Goal: Task Accomplishment & Management: Complete application form

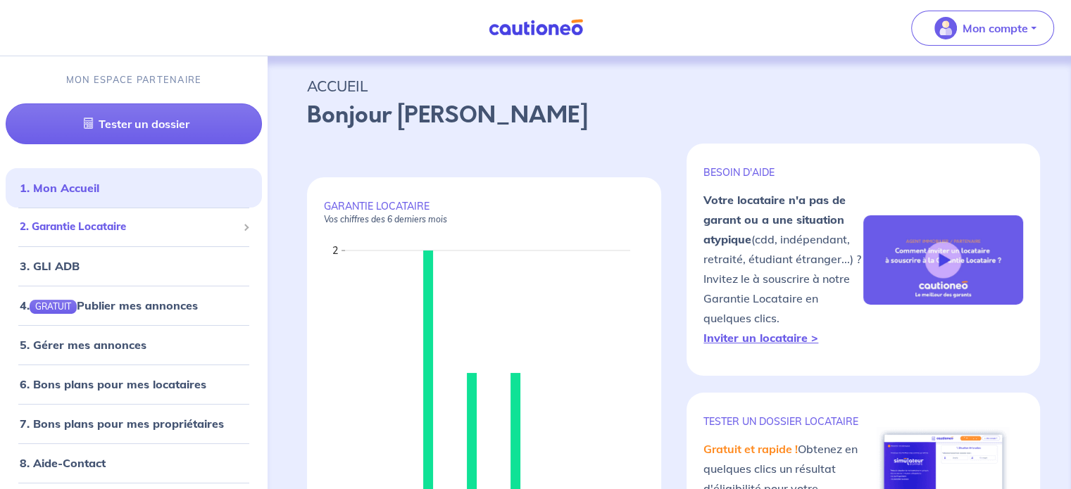
scroll to position [32, 0]
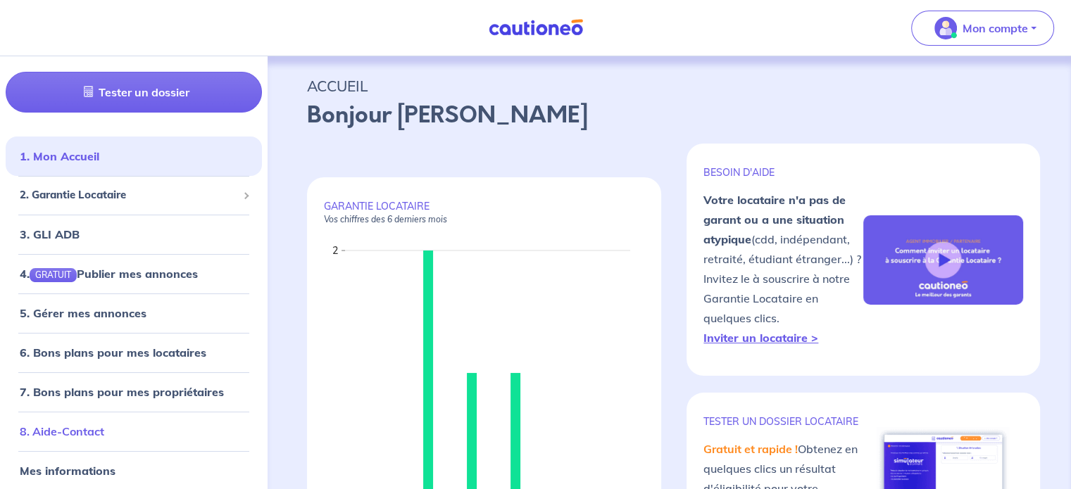
click at [83, 437] on link "8. Aide-Contact" at bounding box center [62, 432] width 84 height 14
click at [168, 183] on div "2. Garantie Locataire" at bounding box center [134, 195] width 256 height 27
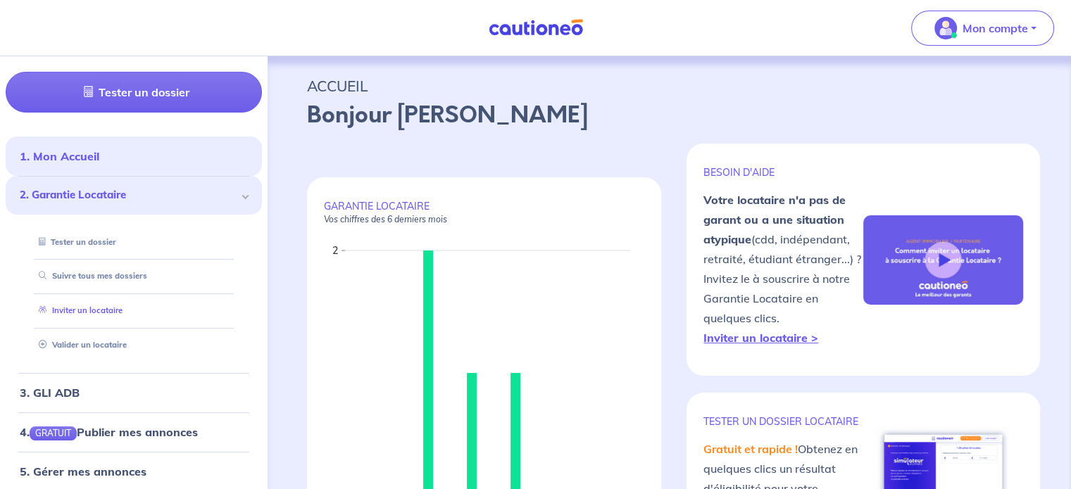
click at [115, 306] on link "Inviter un locataire" at bounding box center [77, 311] width 89 height 10
select select "FR"
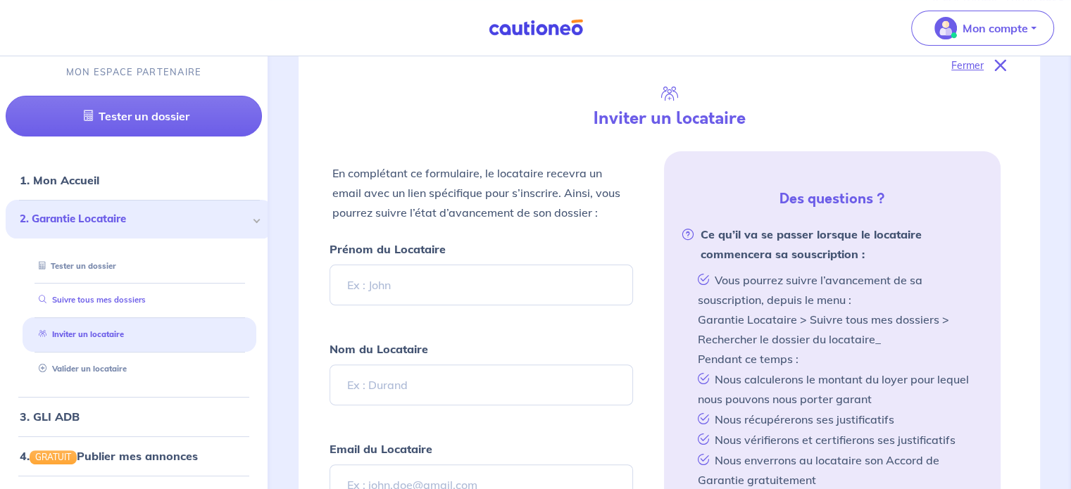
scroll to position [342, 0]
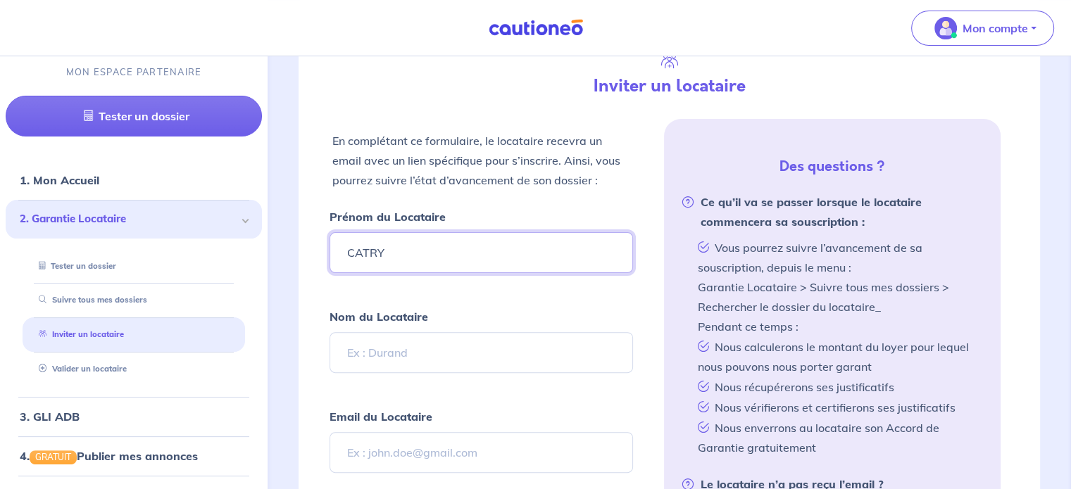
type input "CATRY"
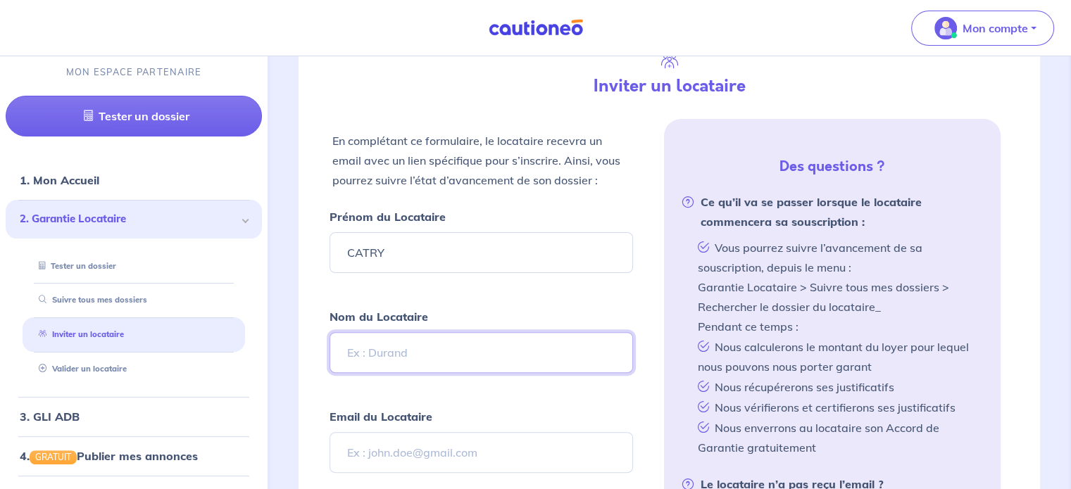
click at [384, 344] on input "Nom du Locataire" at bounding box center [481, 352] width 303 height 41
type input "[PERSON_NAME]"
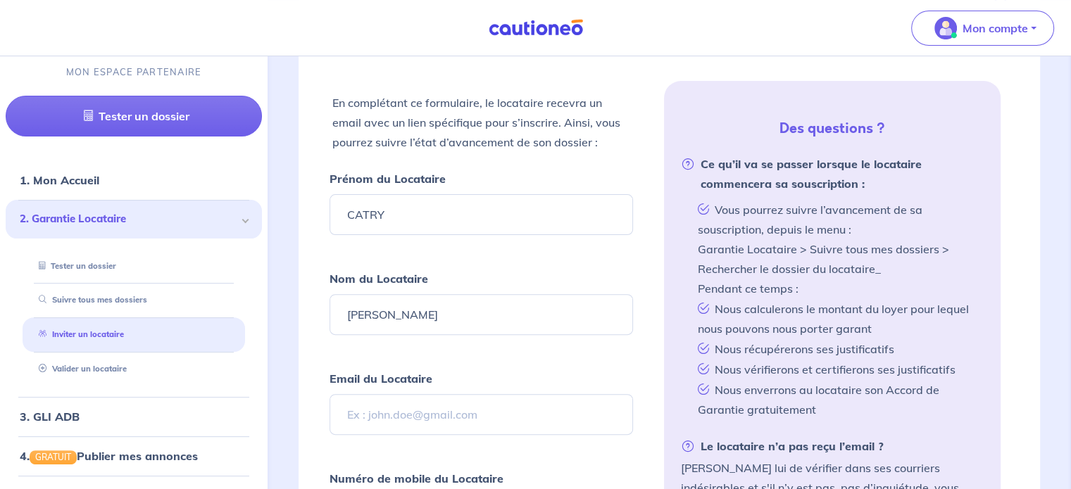
scroll to position [413, 0]
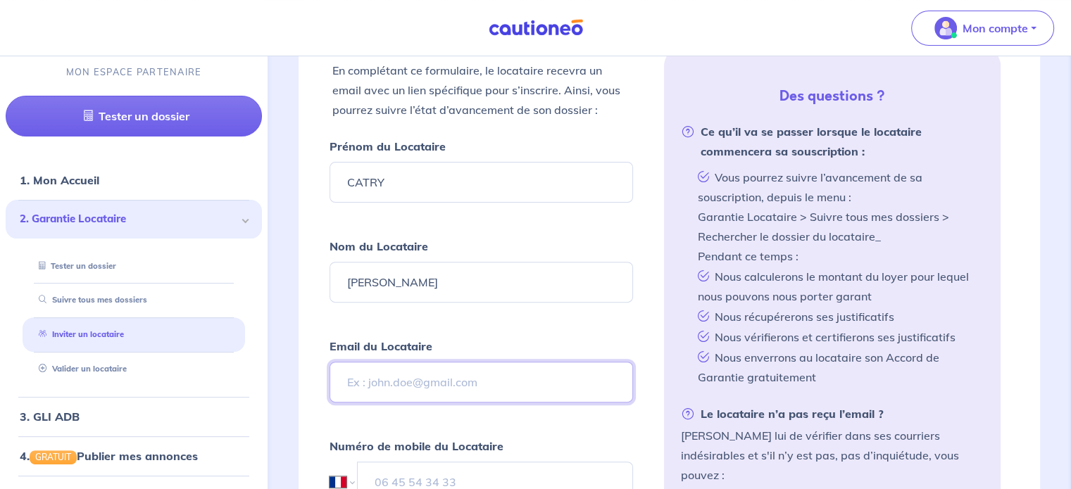
click at [467, 375] on input "Email du Locataire" at bounding box center [481, 382] width 303 height 41
paste input "[EMAIL_ADDRESS][DOMAIN_NAME]"
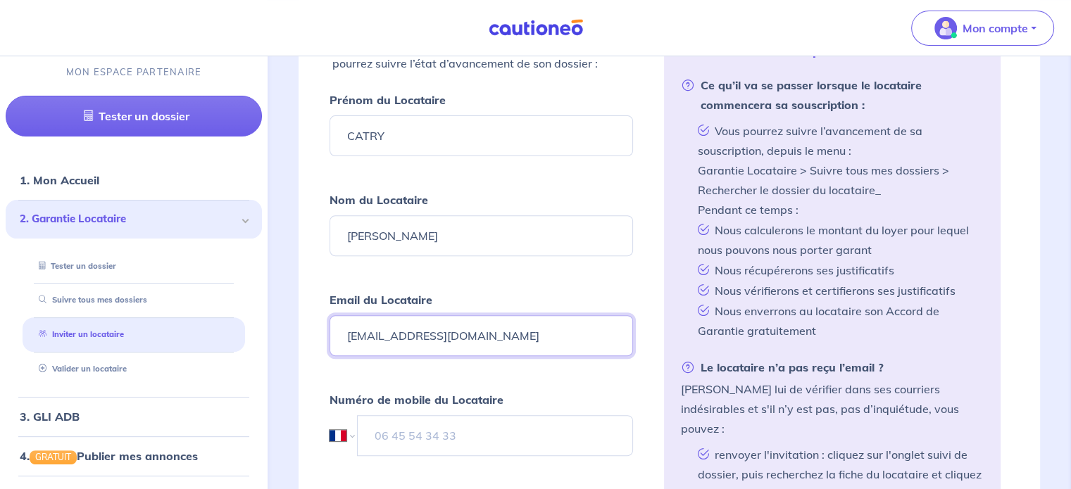
scroll to position [553, 0]
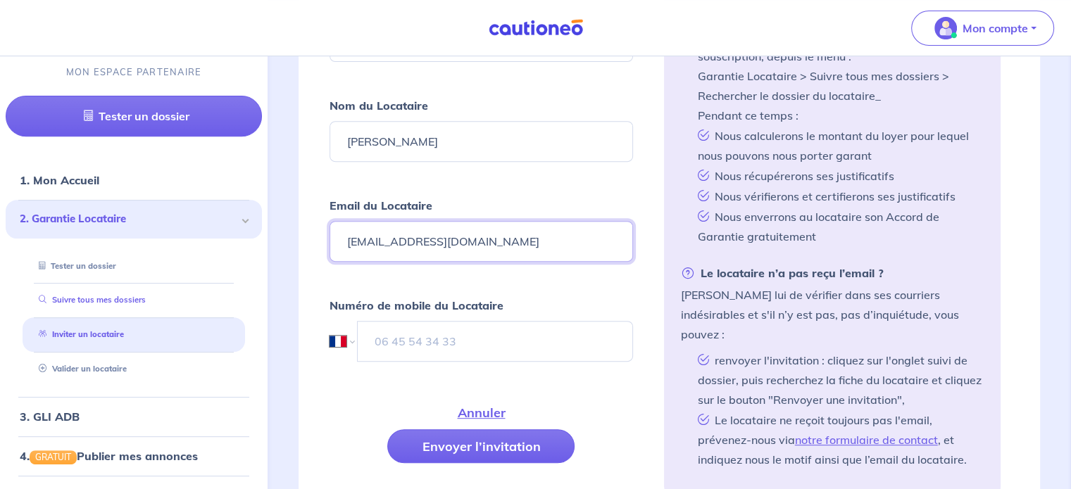
type input "[EMAIL_ADDRESS][DOMAIN_NAME]"
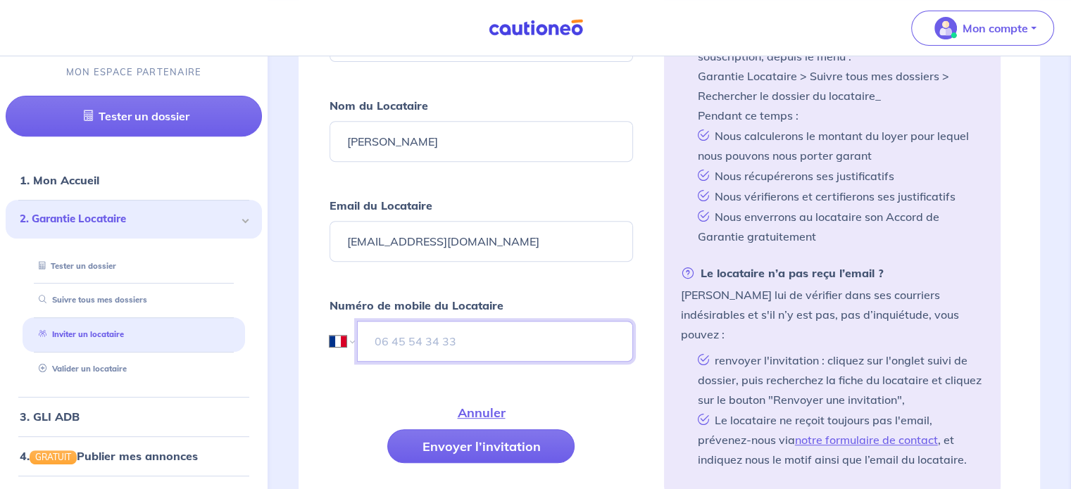
click at [428, 331] on input "tel" at bounding box center [494, 341] width 275 height 41
paste input "[PHONE_NUMBER]"
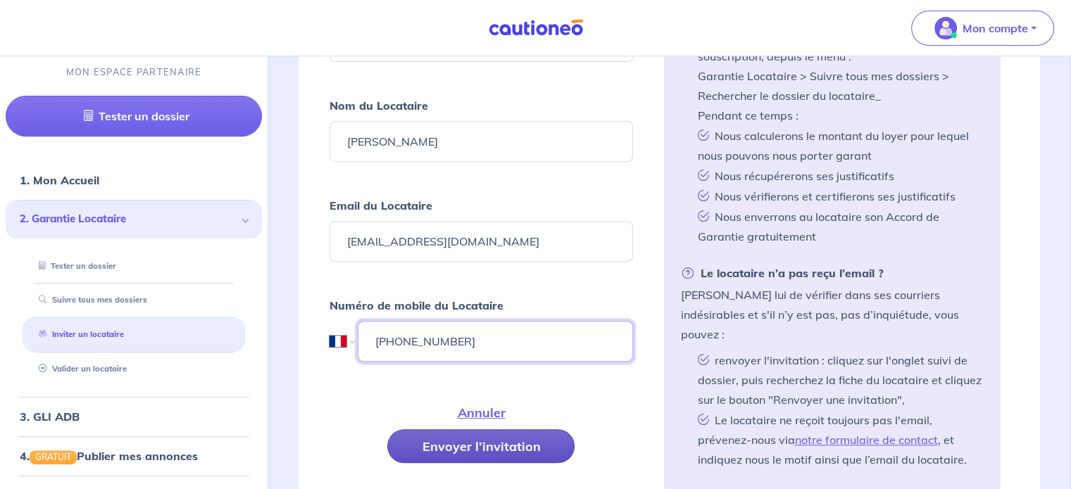
type input "[PHONE_NUMBER]"
click at [440, 439] on button "Envoyer l’invitation" at bounding box center [480, 447] width 187 height 34
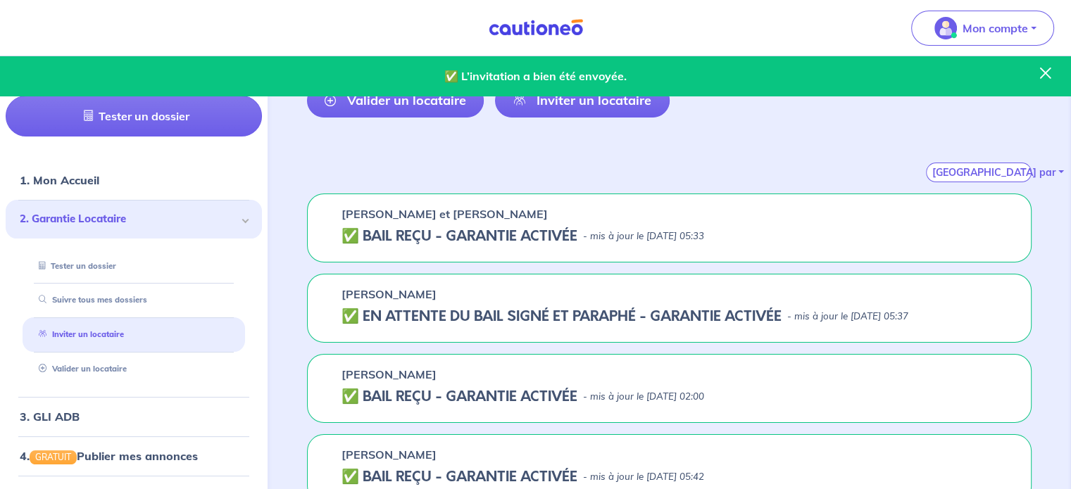
scroll to position [0, 0]
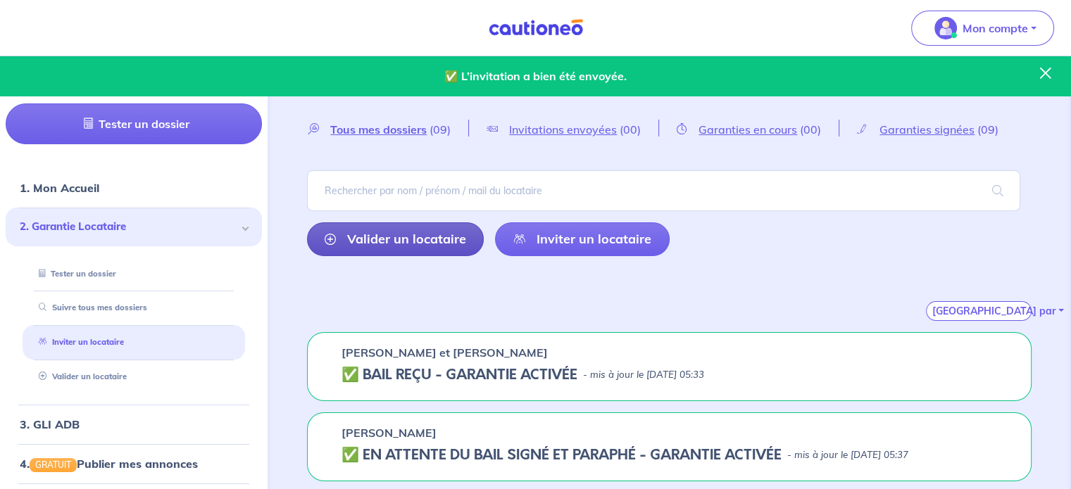
click at [380, 246] on link "Valider un locataire" at bounding box center [395, 240] width 177 height 34
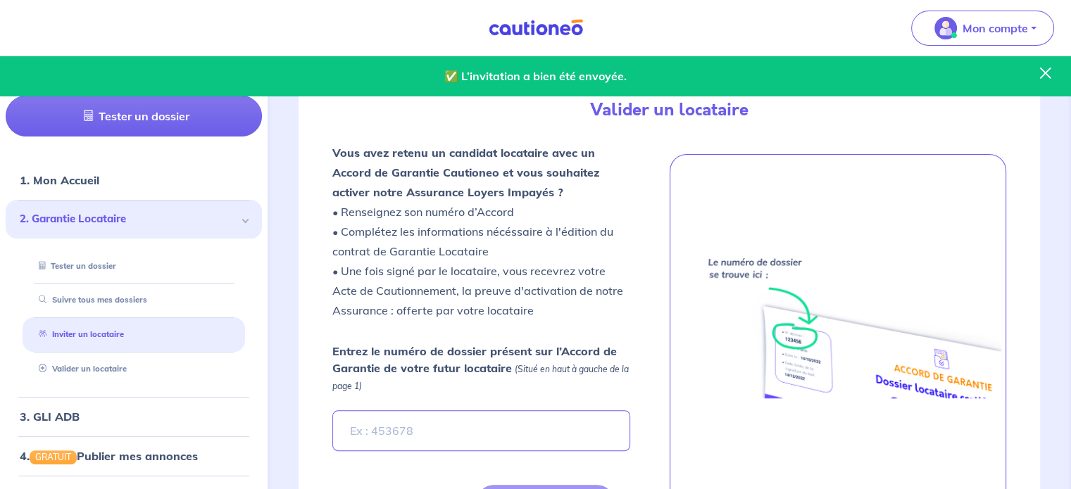
scroll to position [331, 0]
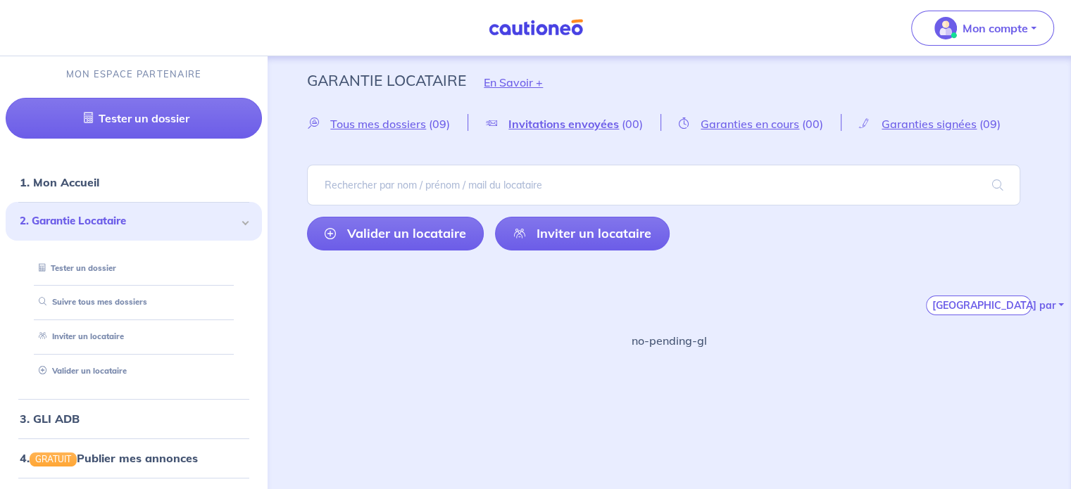
scroll to position [7, 0]
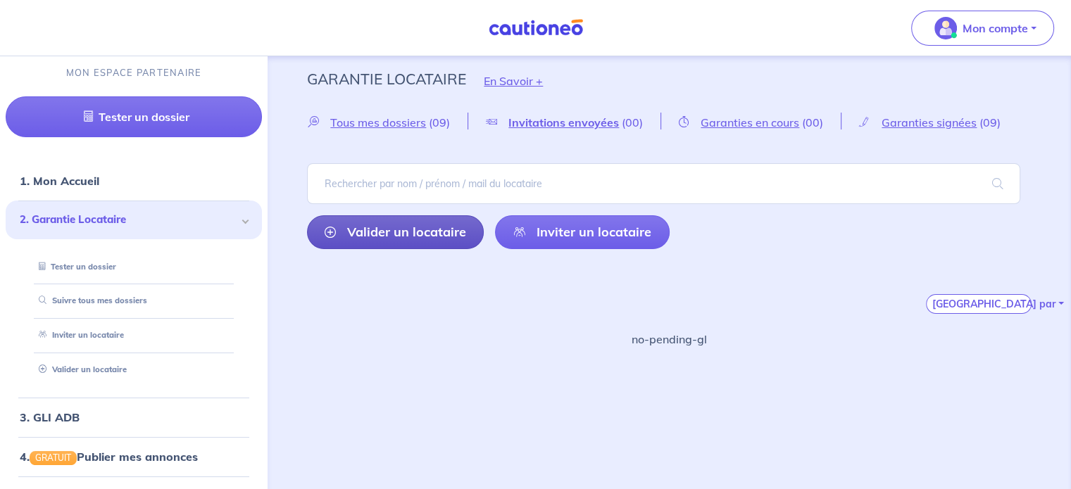
click at [414, 230] on link "Valider un locataire" at bounding box center [395, 232] width 177 height 34
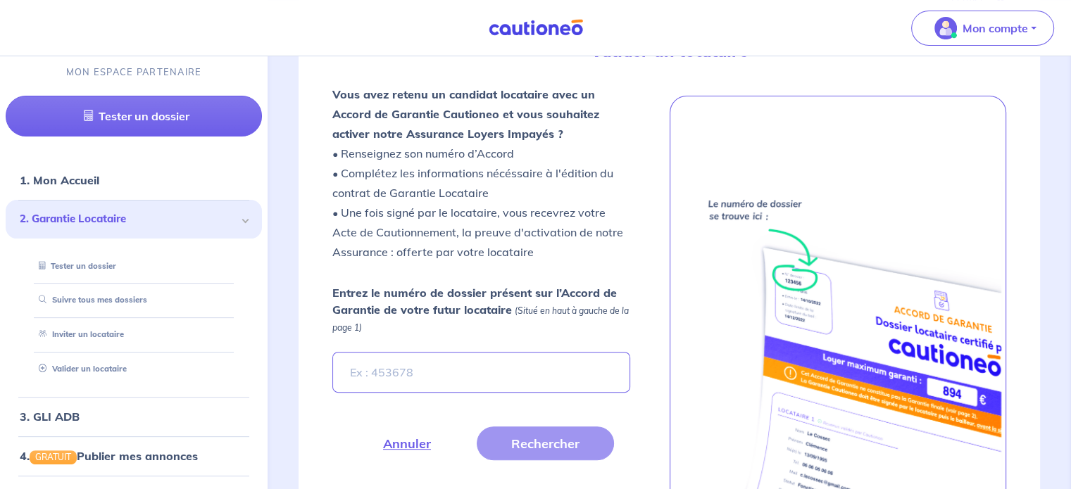
scroll to position [401, 0]
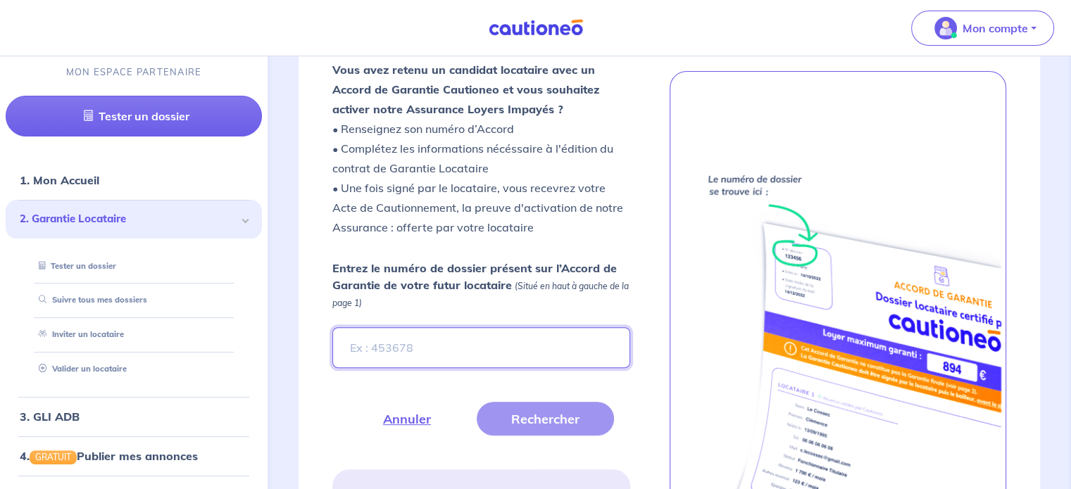
click at [442, 357] on input "Entrez le numéro de dossier présent sur l’Accord de Garantie de votre futur loc…" at bounding box center [480, 347] width 297 height 41
paste input "k3wnU5"
type input "k3wnU5"
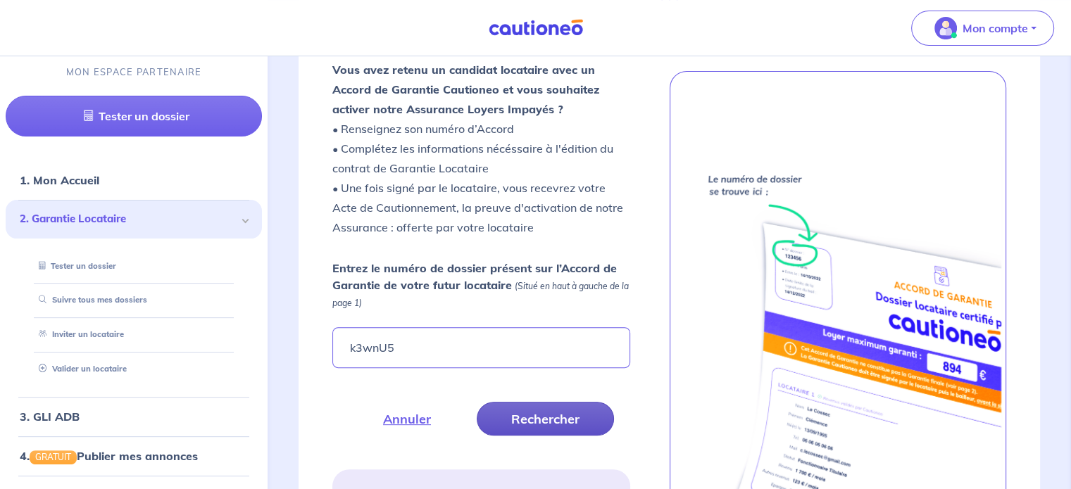
click at [523, 410] on button "Rechercher" at bounding box center [545, 419] width 137 height 34
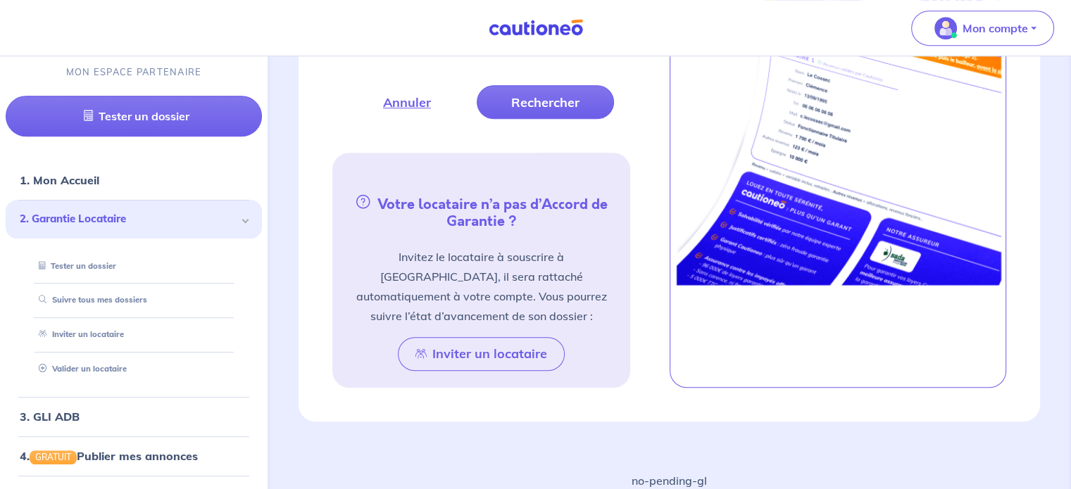
scroll to position [613, 0]
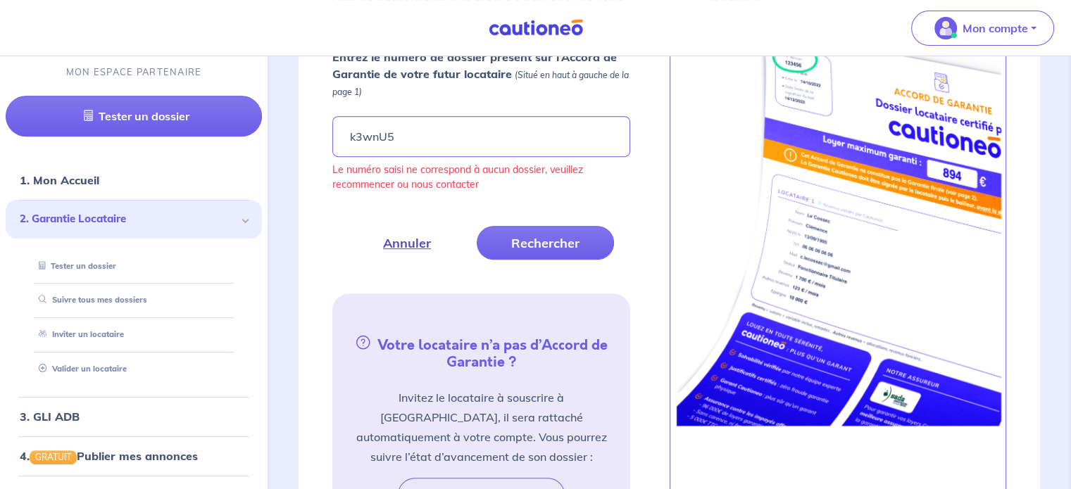
click at [410, 244] on button "Annuler" at bounding box center [407, 243] width 117 height 34
